Goal: Information Seeking & Learning: Learn about a topic

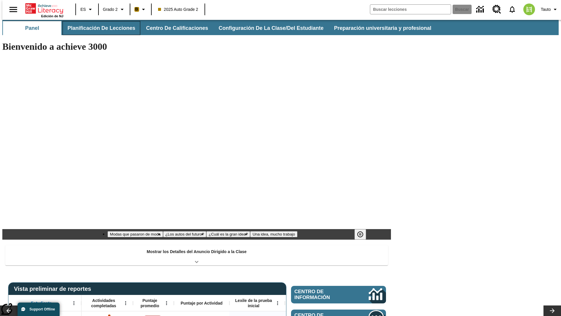
click at [98, 28] on button "Planificación de lecciones" at bounding box center [102, 28] width 78 height 14
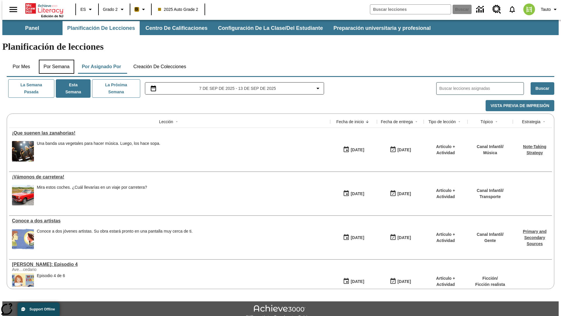
click at [55, 60] on button "Por semana" at bounding box center [56, 67] width 35 height 14
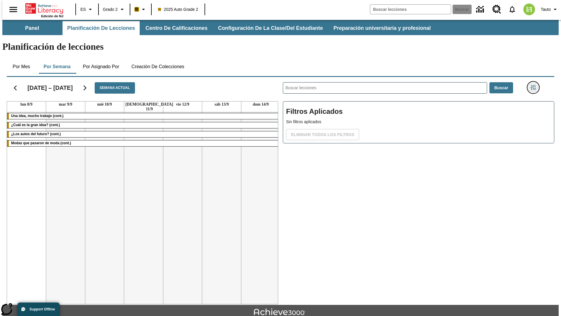
click at [535, 85] on icon "Menú lateral de filtros" at bounding box center [533, 87] width 5 height 5
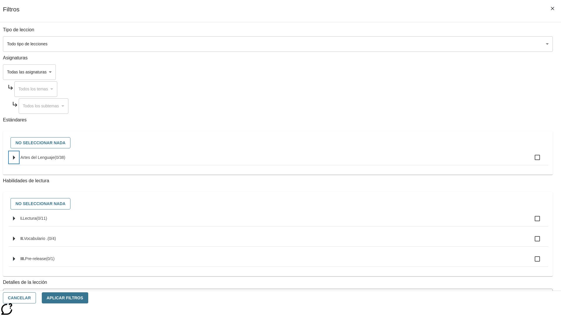
click at [15, 160] on icon "Seleccione estándares" at bounding box center [14, 157] width 2 height 4
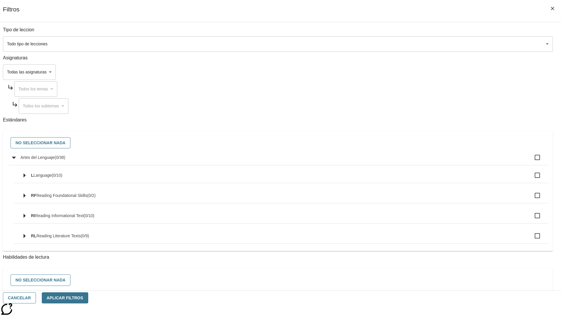
click at [425, 160] on label "Artes del Lenguaje ( 0 / 38 )" at bounding box center [281, 157] width 523 height 12
click at [531, 160] on input "Artes del Lenguaje ( 0 / 38 )" at bounding box center [537, 157] width 12 height 12
checkbox input "true"
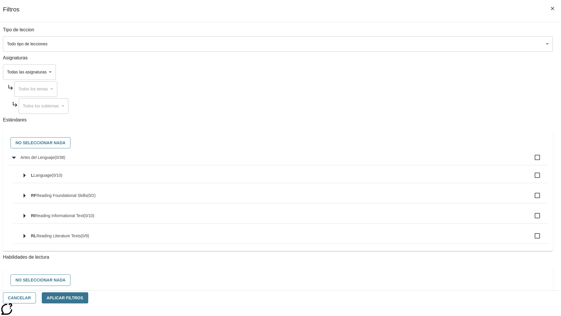
checkbox input "true"
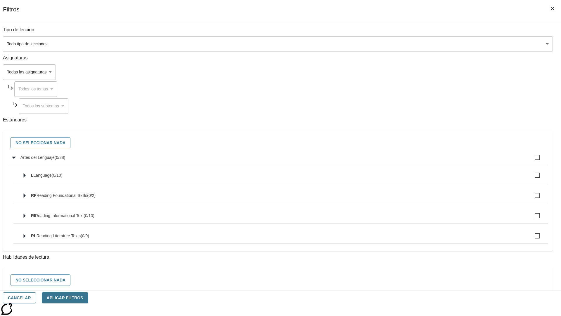
checkbox input "true"
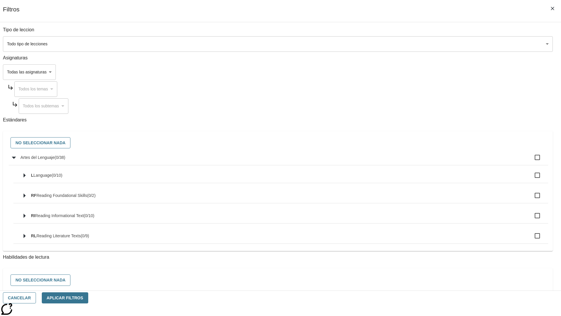
checkbox input "true"
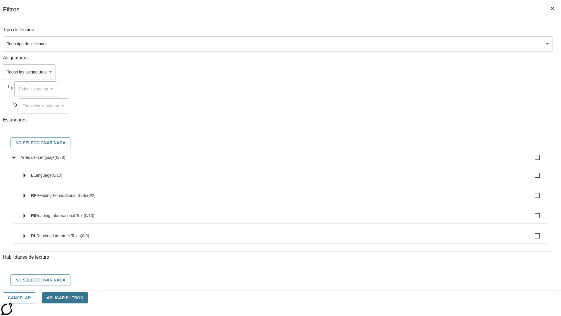
checkbox input "true"
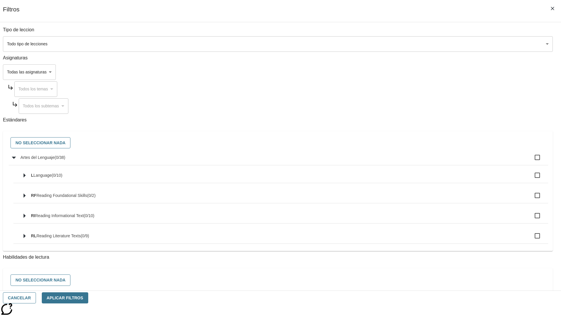
checkbox input "true"
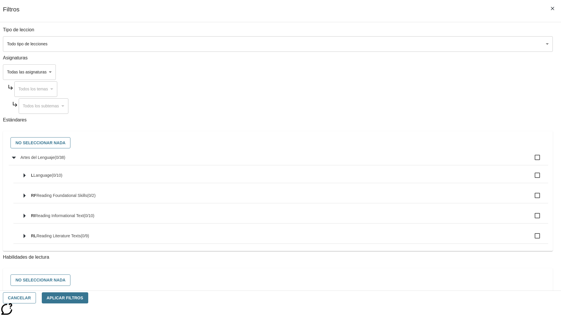
checkbox input "true"
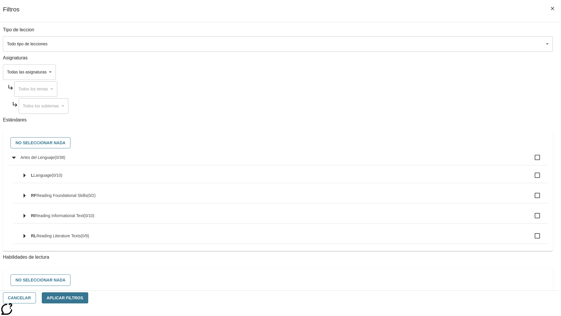
checkbox input "true"
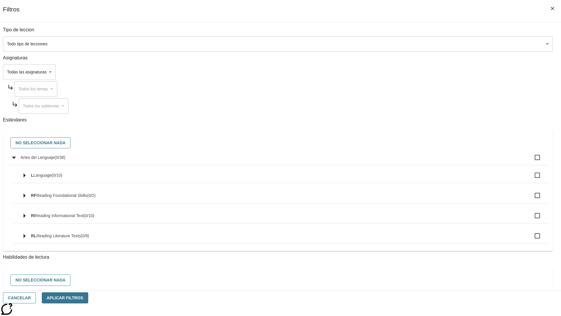
checkbox input "true"
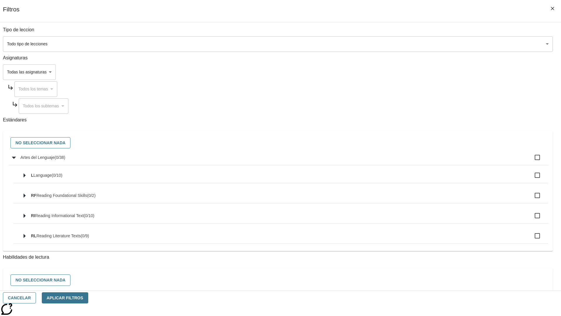
checkbox input "true"
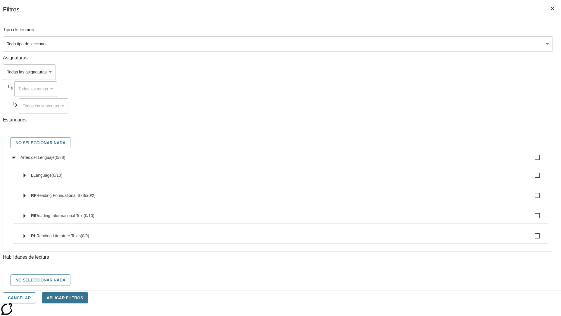
checkbox input "true"
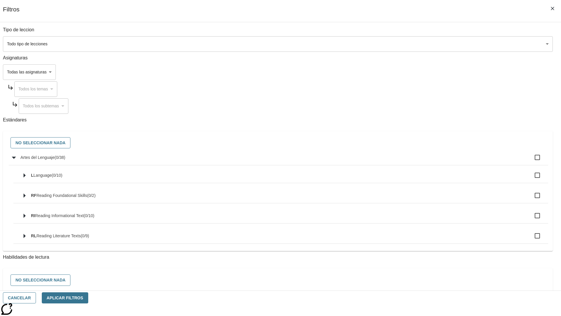
checkbox input "true"
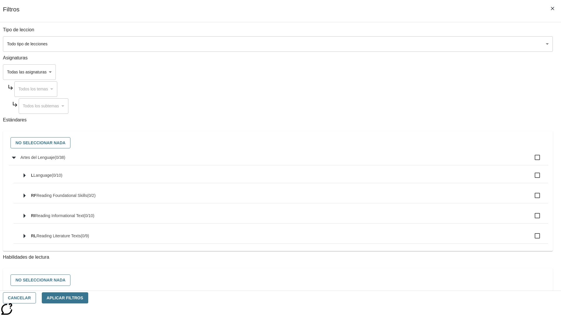
checkbox input "true"
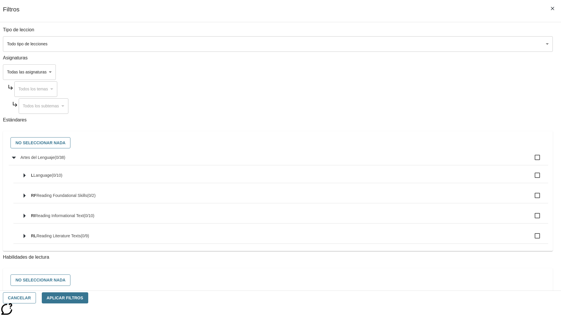
checkbox input "true"
click at [70, 143] on button "No seleccionar nada" at bounding box center [41, 142] width 60 height 11
checkbox input "false"
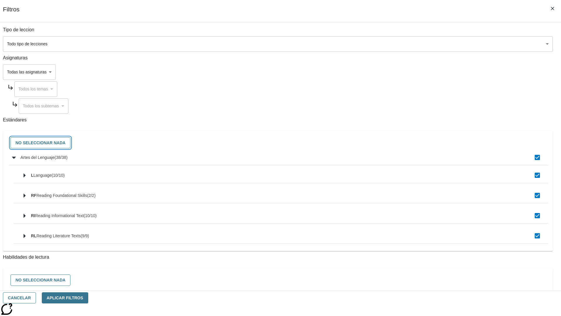
checkbox input "false"
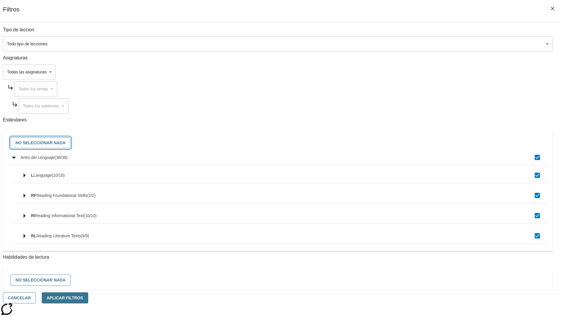
checkbox input "false"
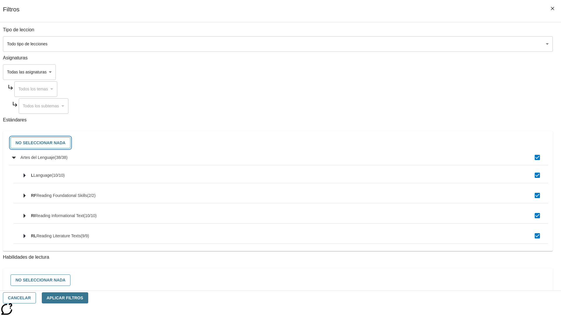
checkbox input "false"
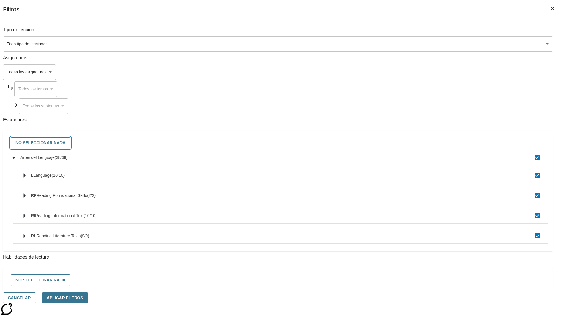
checkbox input "false"
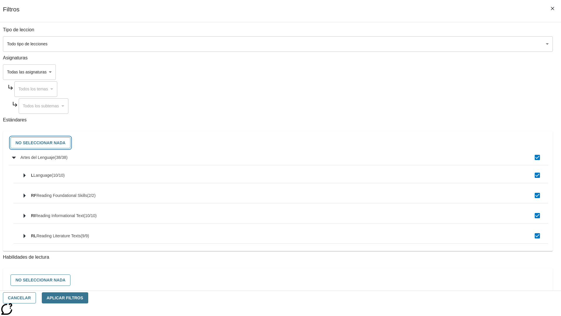
checkbox input "false"
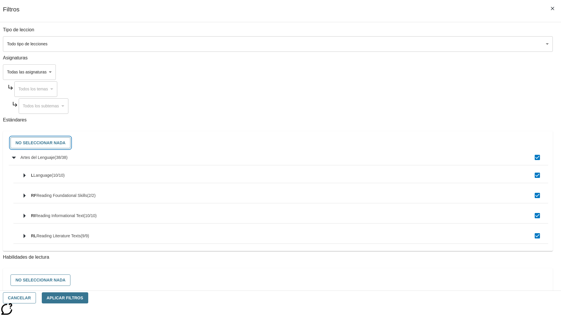
checkbox input "false"
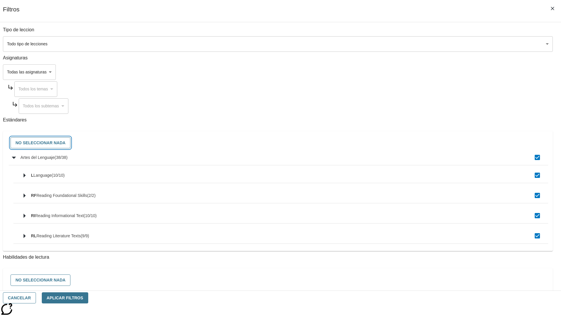
checkbox input "false"
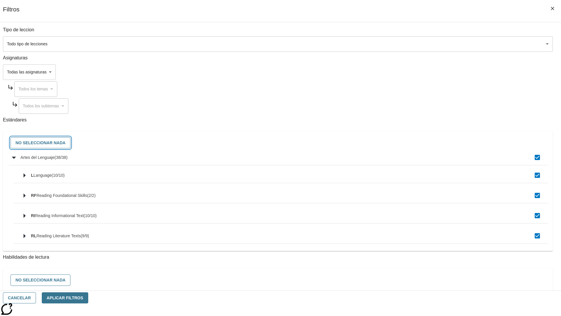
checkbox input "false"
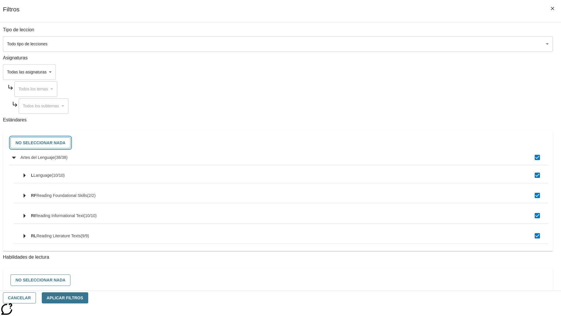
checkbox input "false"
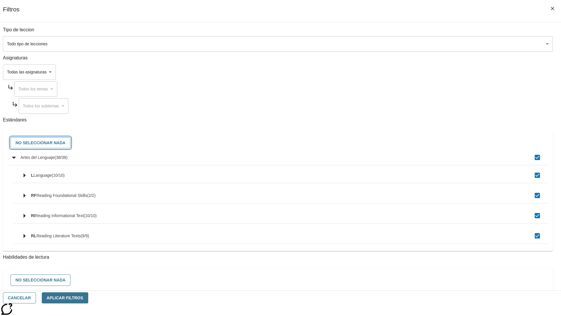
checkbox input "false"
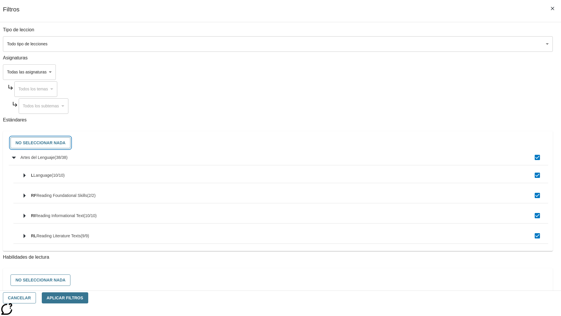
checkbox input "false"
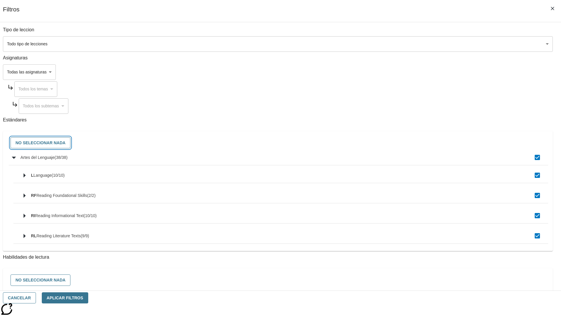
checkbox input "false"
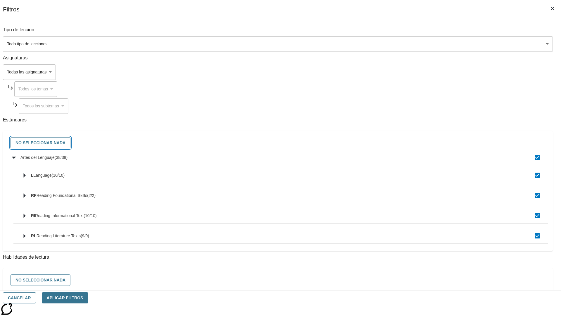
checkbox input "false"
click at [36, 297] on button "Cancelar" at bounding box center [19, 297] width 33 height 11
click at [42, 8] on icon "Portada" at bounding box center [44, 9] width 39 height 12
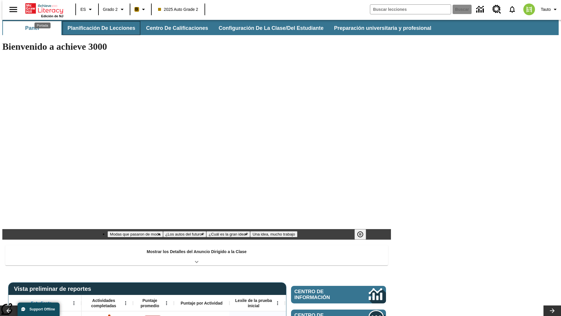
click at [98, 28] on button "Planificación de lecciones" at bounding box center [102, 28] width 78 height 14
